Goal: Task Accomplishment & Management: Use online tool/utility

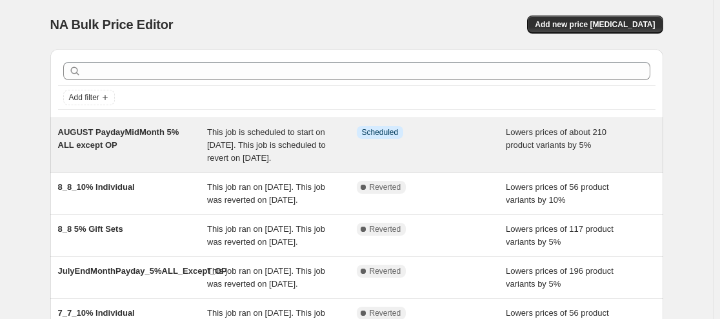
click at [325, 148] on div "This job is scheduled to start on [DATE]. This job is scheduled to revert on [D…" at bounding box center [282, 145] width 150 height 39
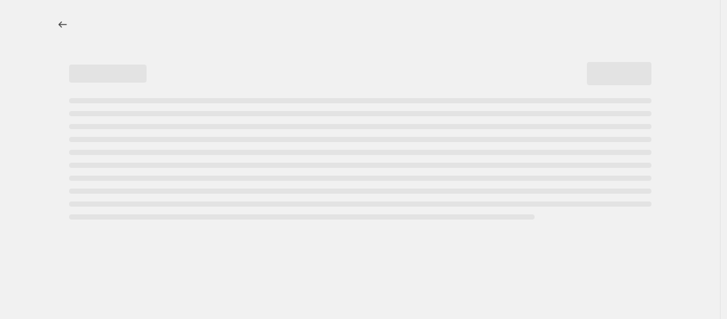
select select "percentage"
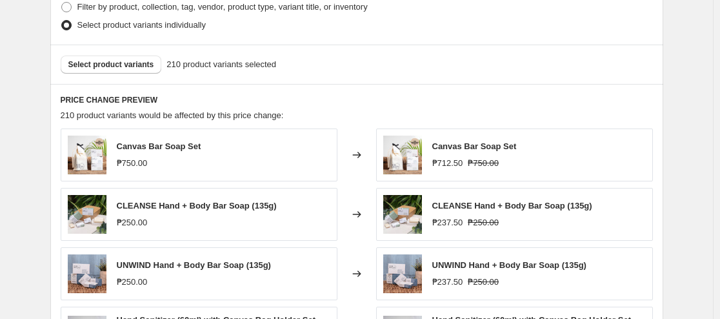
scroll to position [747, 0]
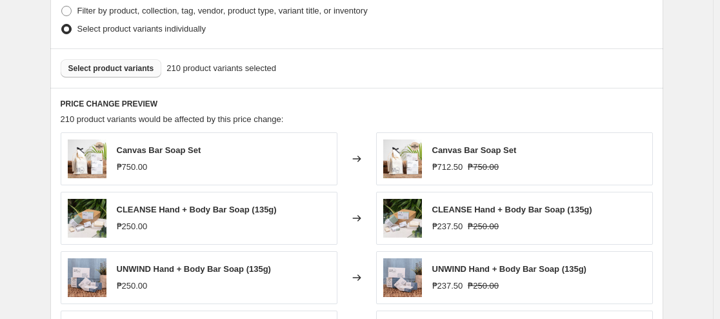
click at [136, 69] on span "Select product variants" at bounding box center [111, 68] width 86 height 10
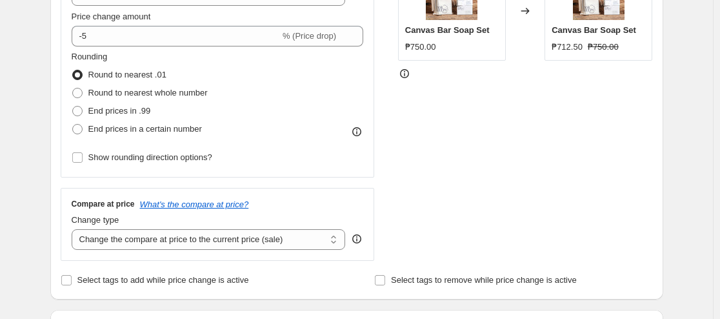
scroll to position [0, 0]
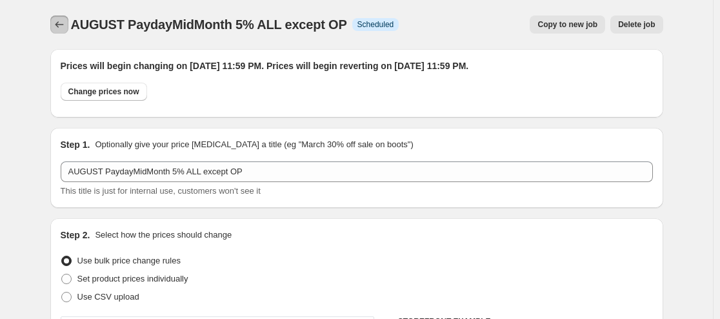
click at [61, 21] on icon "Price change jobs" at bounding box center [59, 24] width 13 height 13
